Goal: Check status: Check status

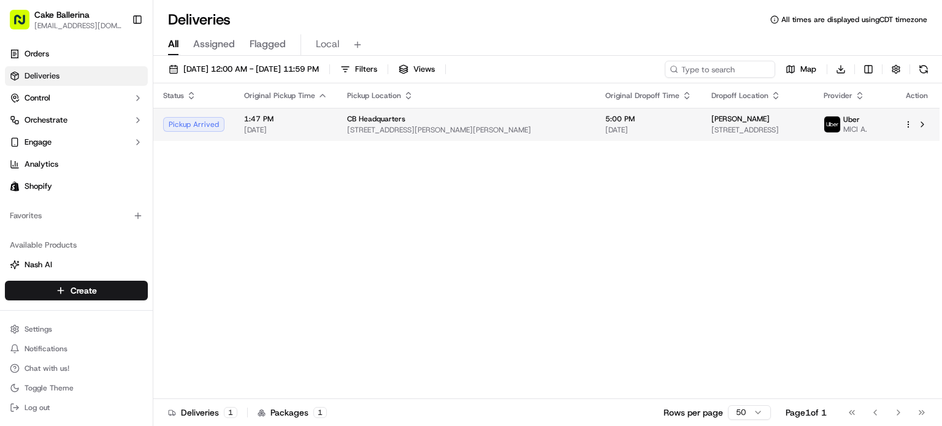
click at [499, 118] on td "CB Headquarters [STREET_ADDRESS][PERSON_NAME][PERSON_NAME]" at bounding box center [466, 124] width 258 height 33
click at [910, 129] on div at bounding box center [917, 124] width 26 height 15
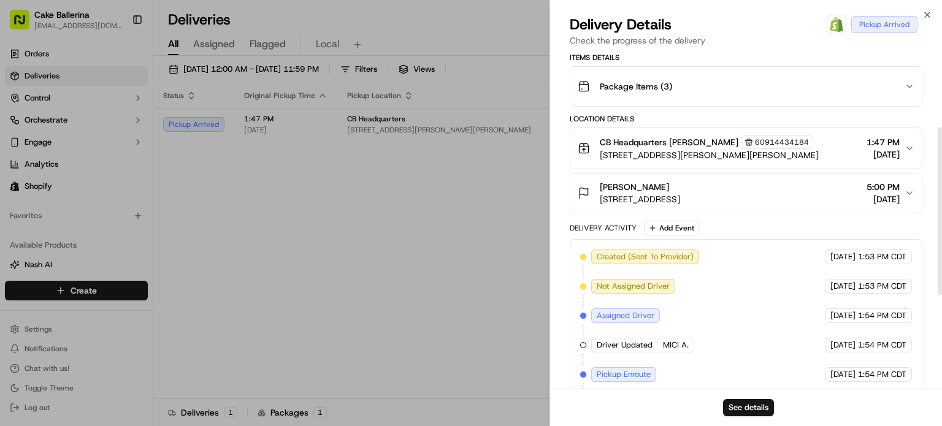
scroll to position [338, 0]
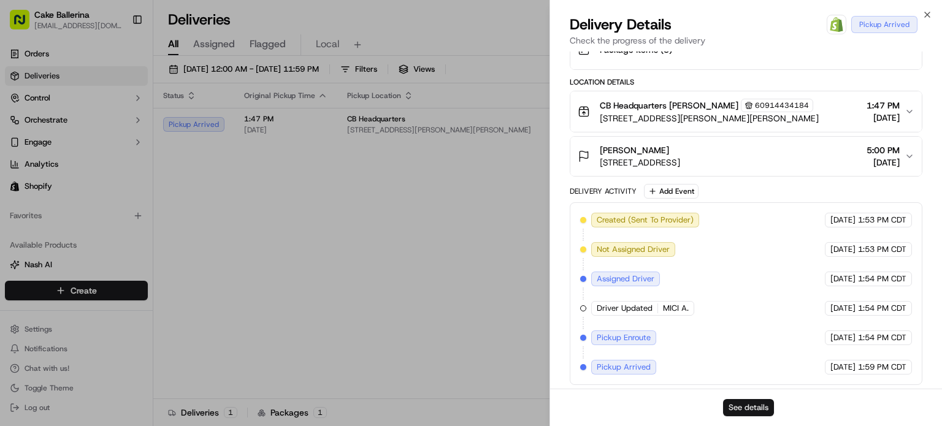
click at [751, 411] on button "See details" at bounding box center [748, 407] width 51 height 17
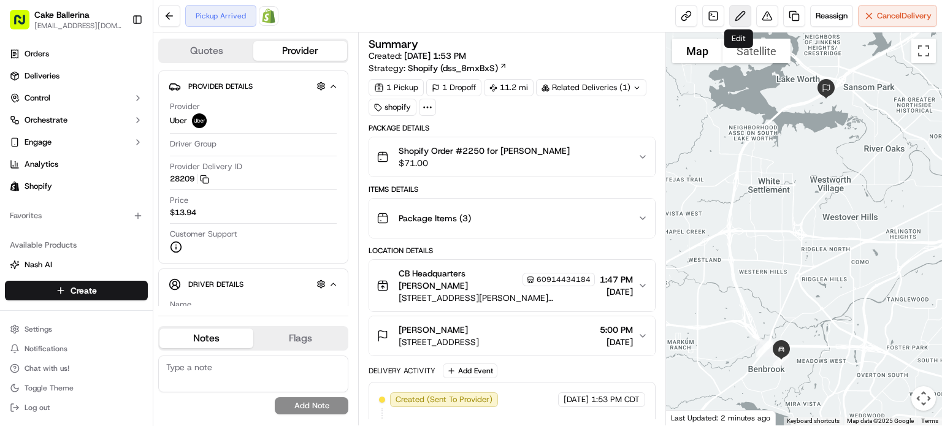
click at [742, 18] on button at bounding box center [740, 16] width 22 height 22
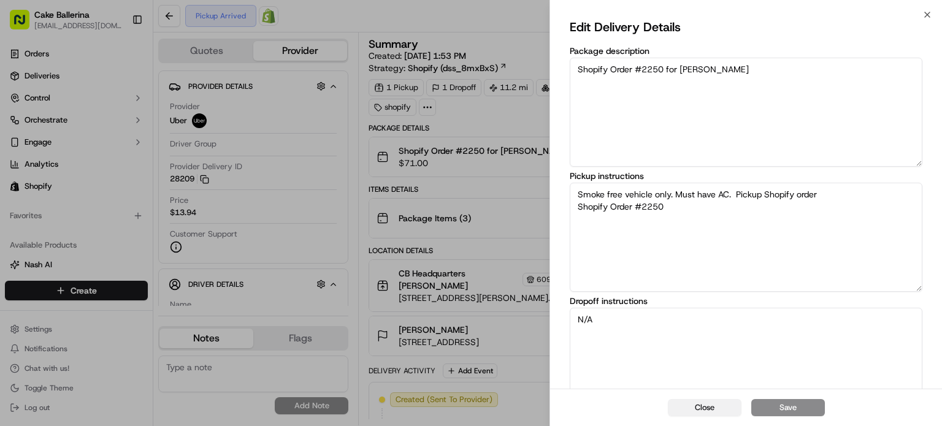
click at [730, 406] on button "Close" at bounding box center [705, 407] width 74 height 17
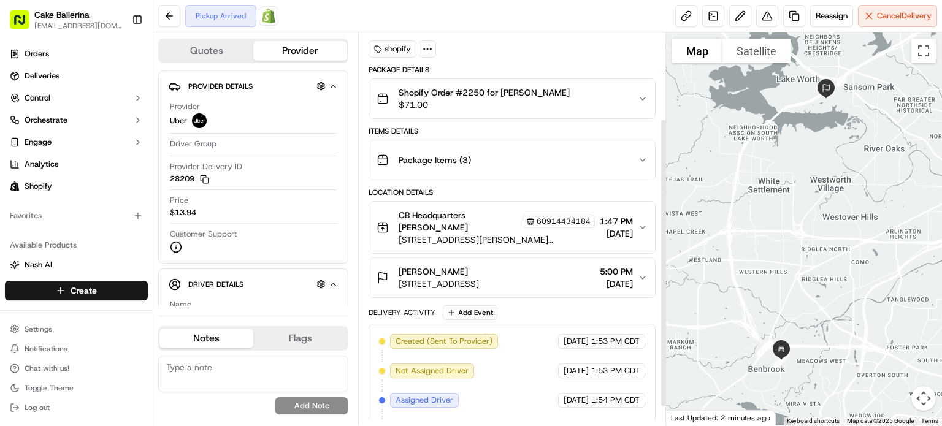
scroll to position [123, 0]
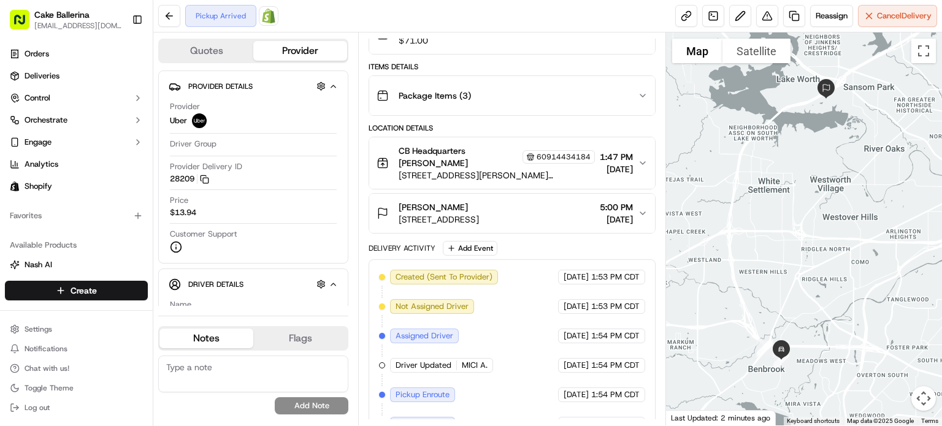
click at [644, 159] on icon "button" at bounding box center [643, 163] width 10 height 10
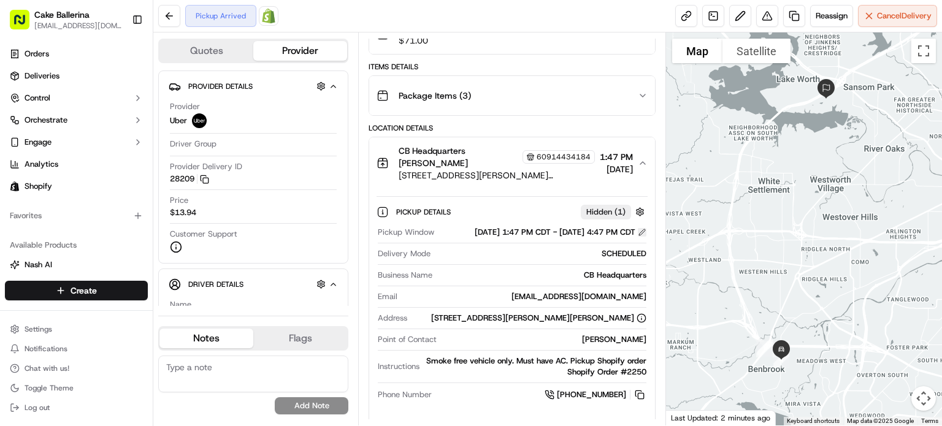
click at [640, 234] on button at bounding box center [642, 232] width 9 height 9
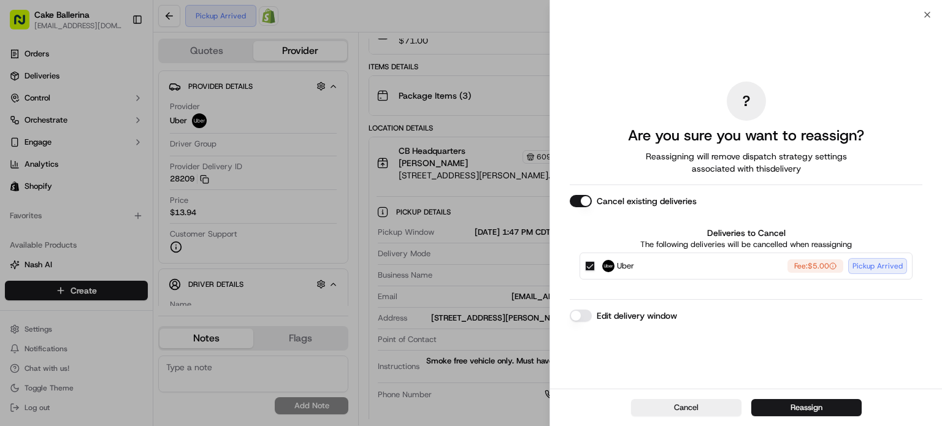
click at [597, 316] on label "Edit delivery window" at bounding box center [636, 316] width 80 height 12
click at [592, 316] on button "Edit delivery window" at bounding box center [581, 316] width 22 height 12
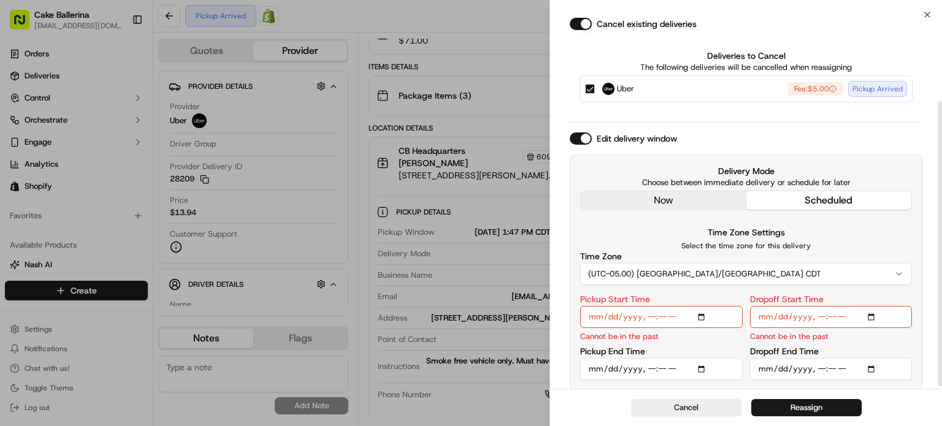
scroll to position [116, 0]
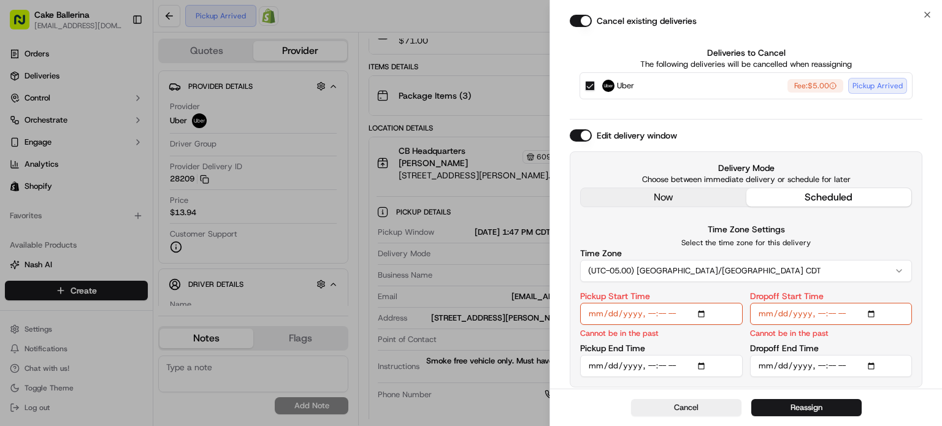
click at [703, 312] on input "Pickup Start Time" at bounding box center [661, 314] width 162 height 22
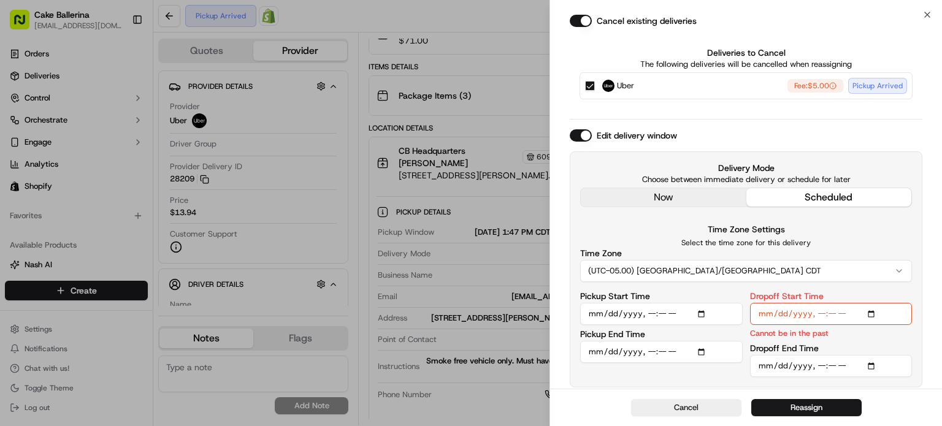
type input "2025-09-19T15:45"
click at [737, 381] on div "Delivery Mode Choose between immediate delivery or schedule for later now sched…" at bounding box center [746, 269] width 352 height 236
click at [873, 313] on input "Dropoff Start Time" at bounding box center [831, 314] width 162 height 22
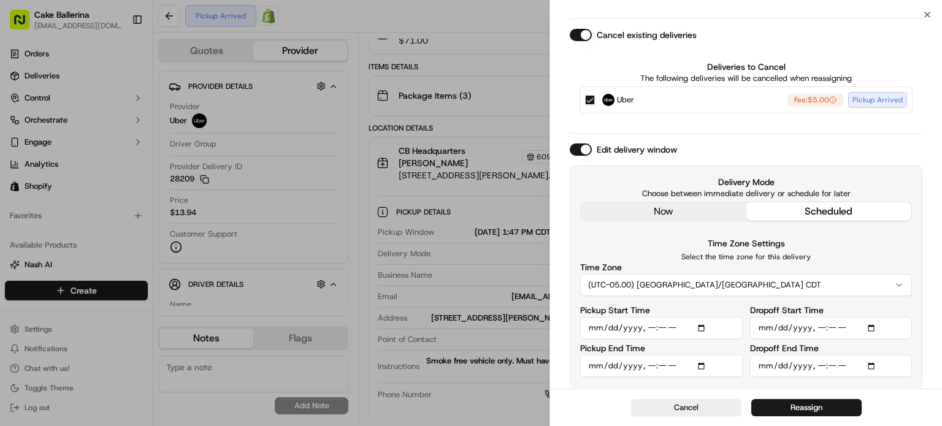
type input "2025-09-19T16:00"
click at [922, 321] on div "? Are you sure you want to reassign? Reassigning will remove dispatch strategy …" at bounding box center [746, 151] width 392 height 477
click at [837, 408] on button "Reassign" at bounding box center [806, 407] width 110 height 17
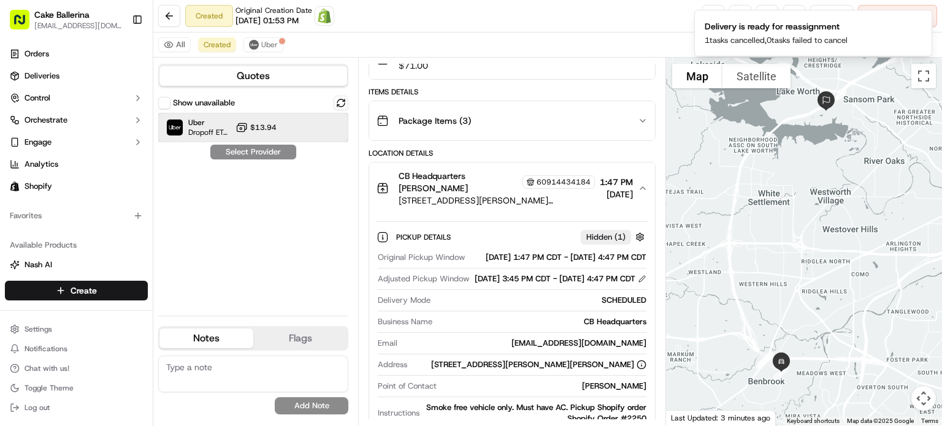
click at [292, 130] on div "Uber Dropoff ETA 2 hours $13.94" at bounding box center [253, 127] width 190 height 29
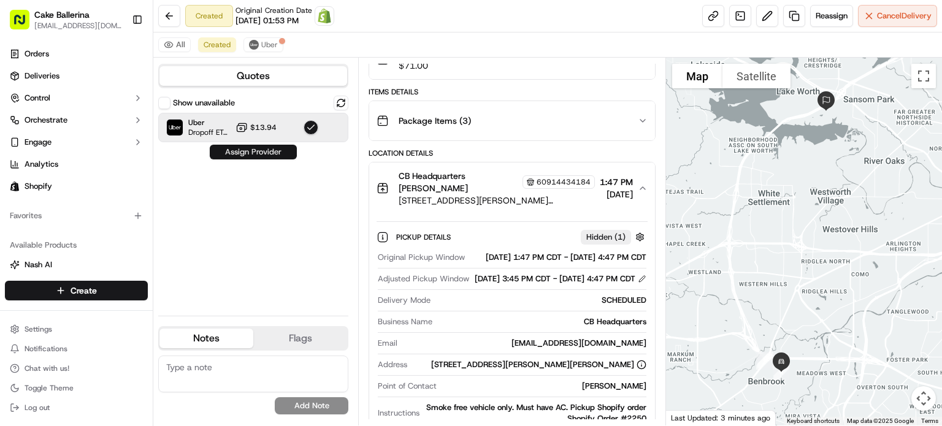
click at [275, 155] on button "Assign Provider" at bounding box center [253, 152] width 87 height 15
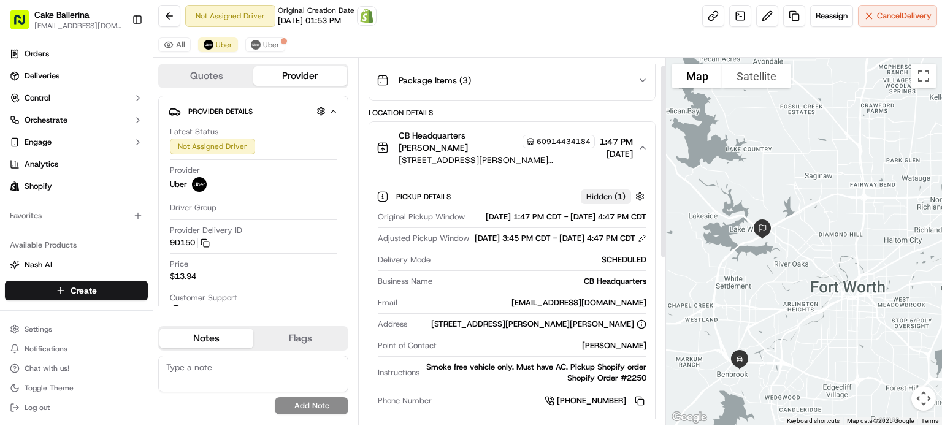
scroll to position [328, 0]
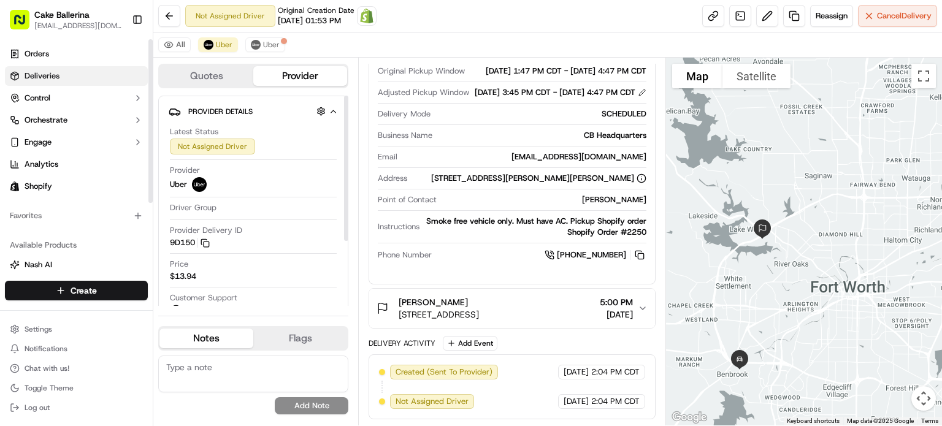
click at [39, 77] on span "Deliveries" at bounding box center [42, 75] width 35 height 11
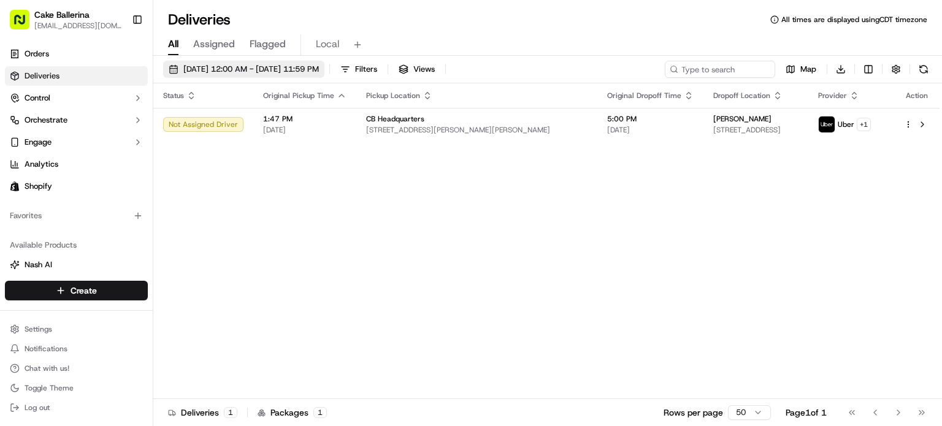
click at [175, 70] on button "[DATE] 12:00 AM - [DATE] 11:59 PM" at bounding box center [243, 69] width 161 height 17
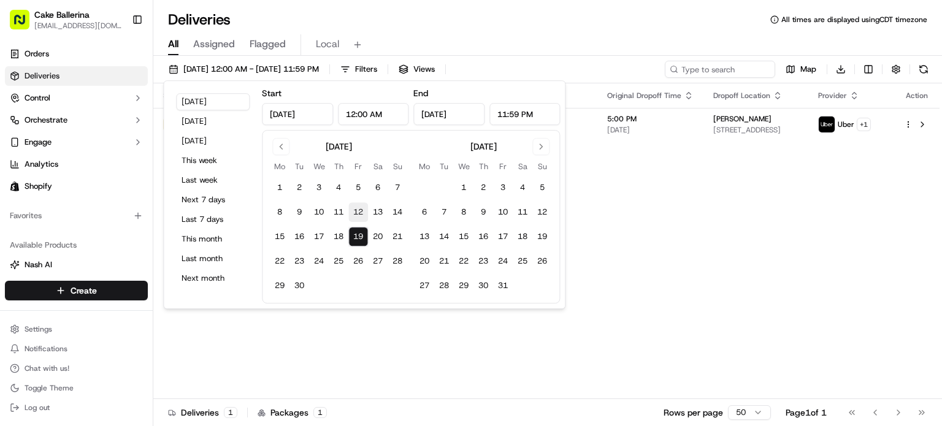
click at [357, 211] on button "12" at bounding box center [358, 212] width 20 height 20
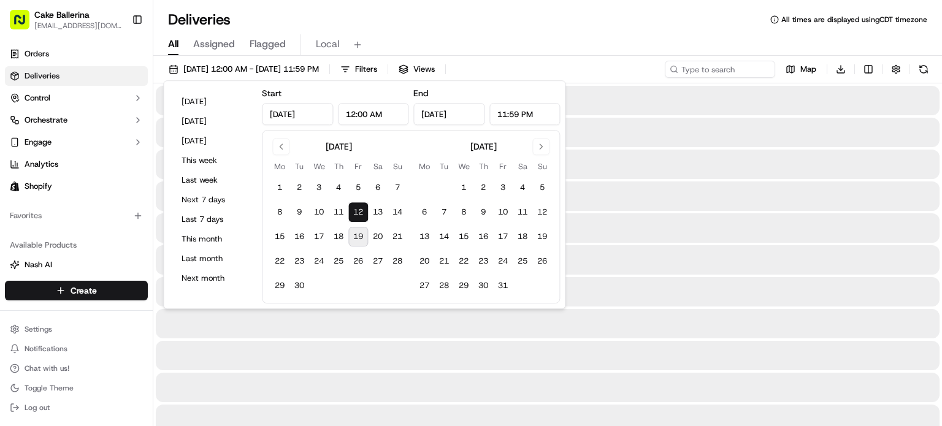
type input "Sep 12, 2025"
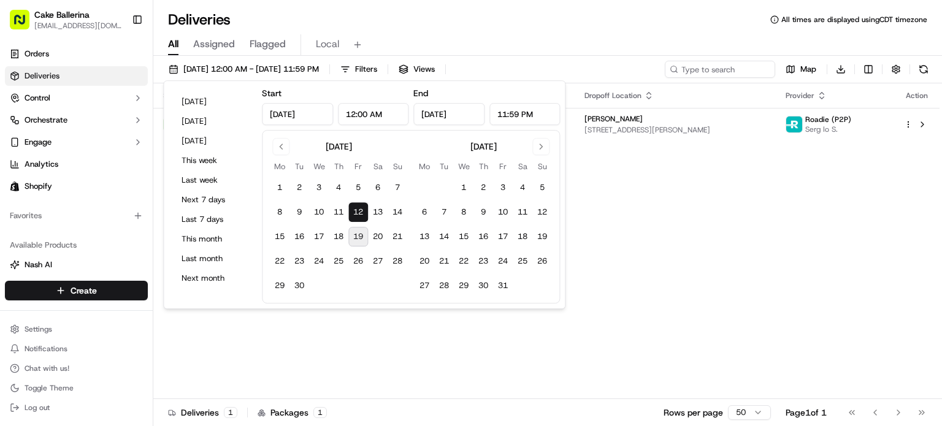
click at [650, 199] on div "Status Original Pickup Time Pickup Location Original Dropoff Time Dropoff Locat…" at bounding box center [546, 241] width 786 height 316
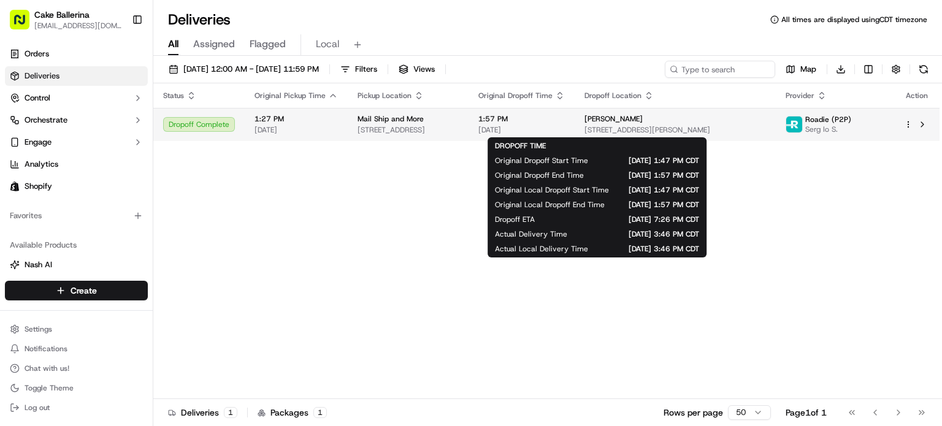
click at [565, 128] on span "[DATE]" at bounding box center [521, 130] width 86 height 10
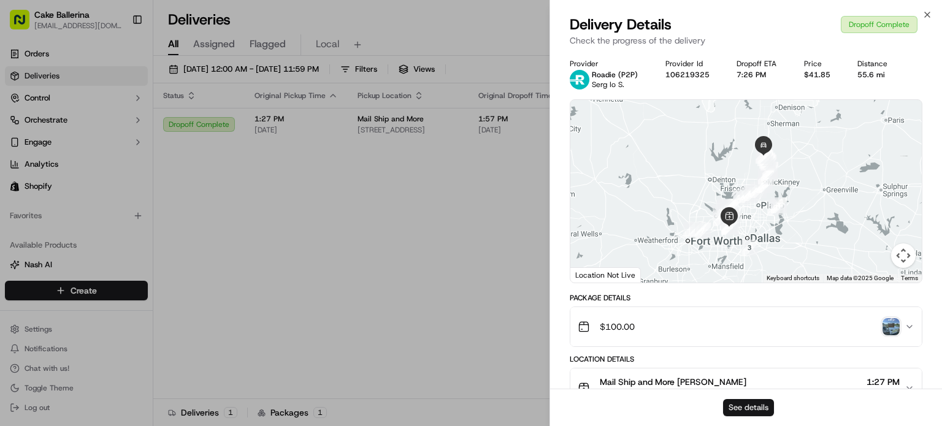
click at [755, 411] on button "See details" at bounding box center [748, 407] width 51 height 17
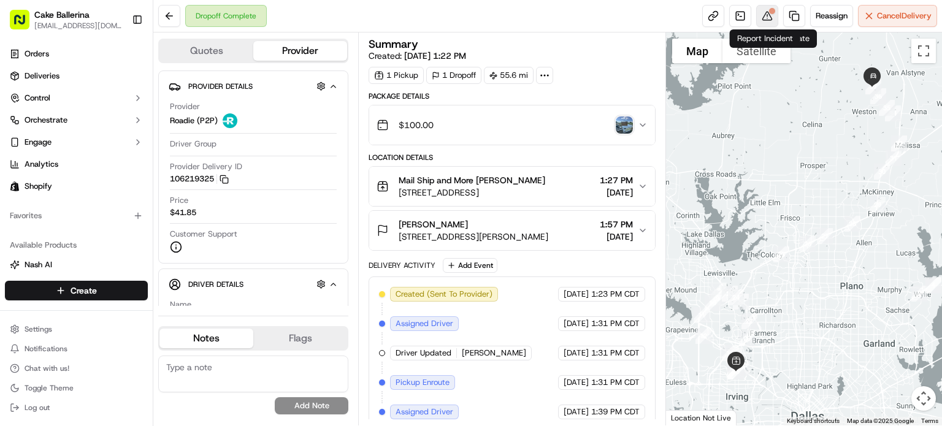
click at [763, 20] on button at bounding box center [767, 16] width 22 height 22
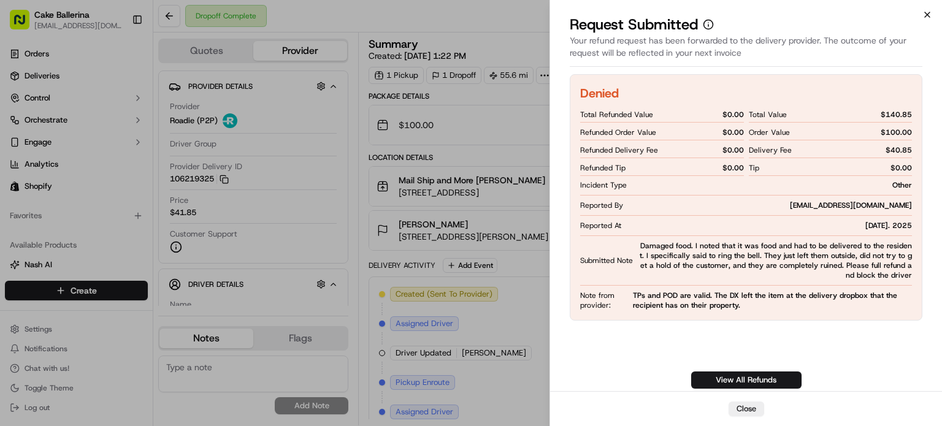
click at [922, 14] on icon "button" at bounding box center [927, 15] width 10 height 10
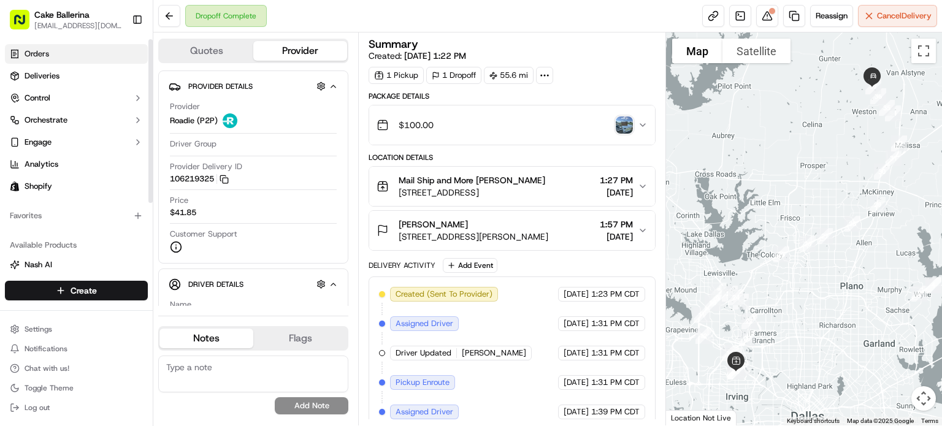
click at [31, 56] on span "Orders" at bounding box center [37, 53] width 25 height 11
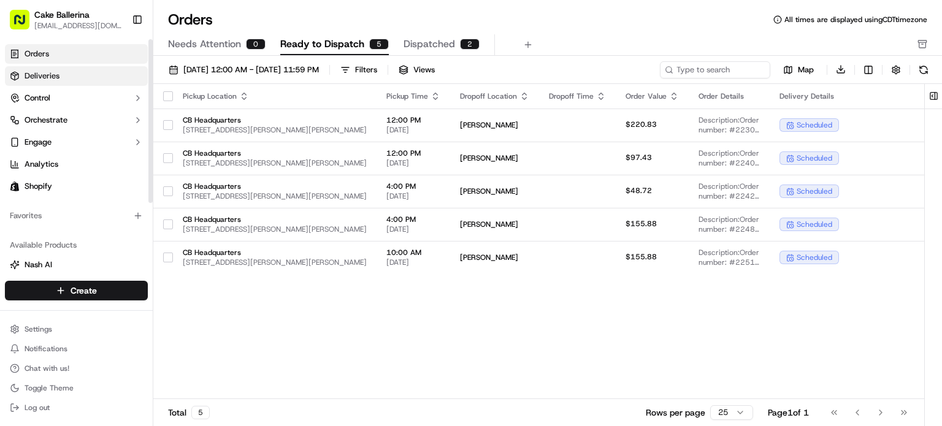
click at [50, 78] on span "Deliveries" at bounding box center [42, 75] width 35 height 11
